Goal: Manage account settings

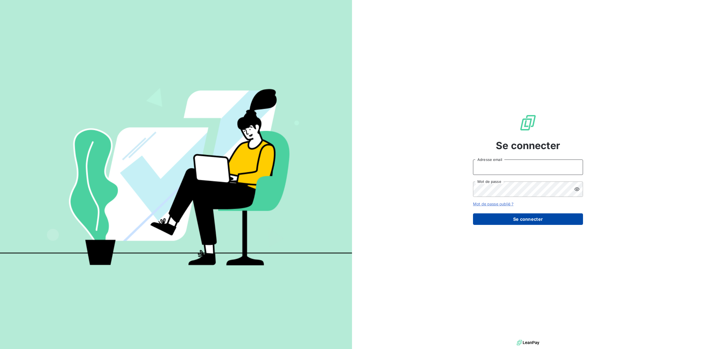
type input "[EMAIL_ADDRESS][DOMAIN_NAME]"
click at [527, 219] on button "Se connecter" at bounding box center [528, 220] width 110 height 12
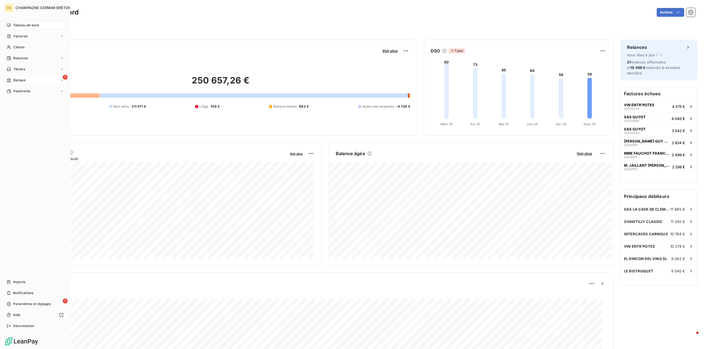
click at [13, 80] on span "Banque" at bounding box center [19, 80] width 12 height 5
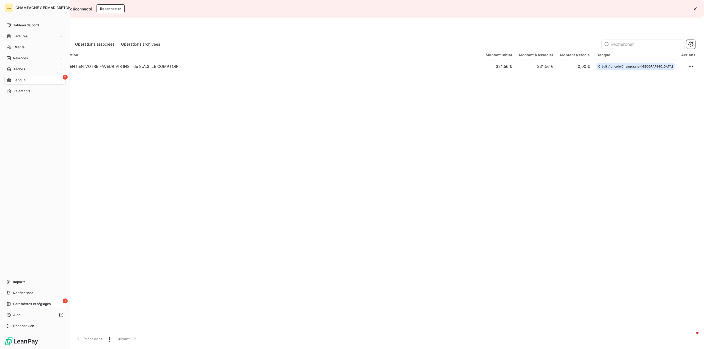
click at [36, 304] on span "Paramètres et réglages" at bounding box center [31, 304] width 37 height 5
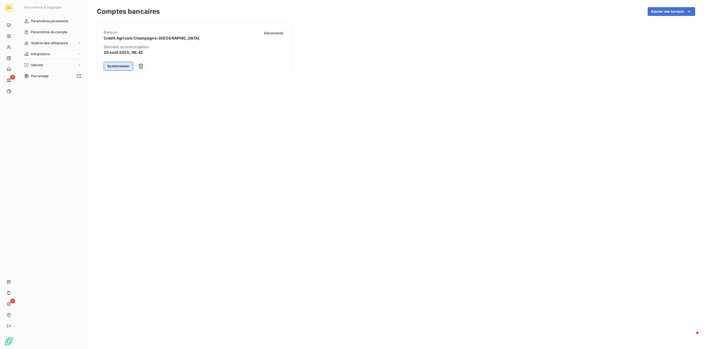
click at [120, 66] on button "Synchroniser" at bounding box center [118, 66] width 29 height 9
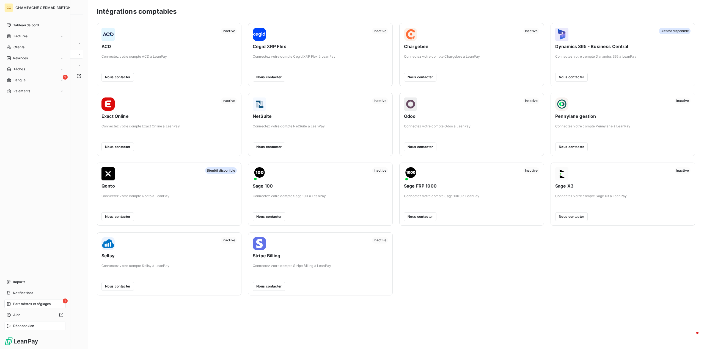
click at [22, 326] on span "Déconnexion" at bounding box center [23, 326] width 21 height 5
